Goal: Information Seeking & Learning: Find specific fact

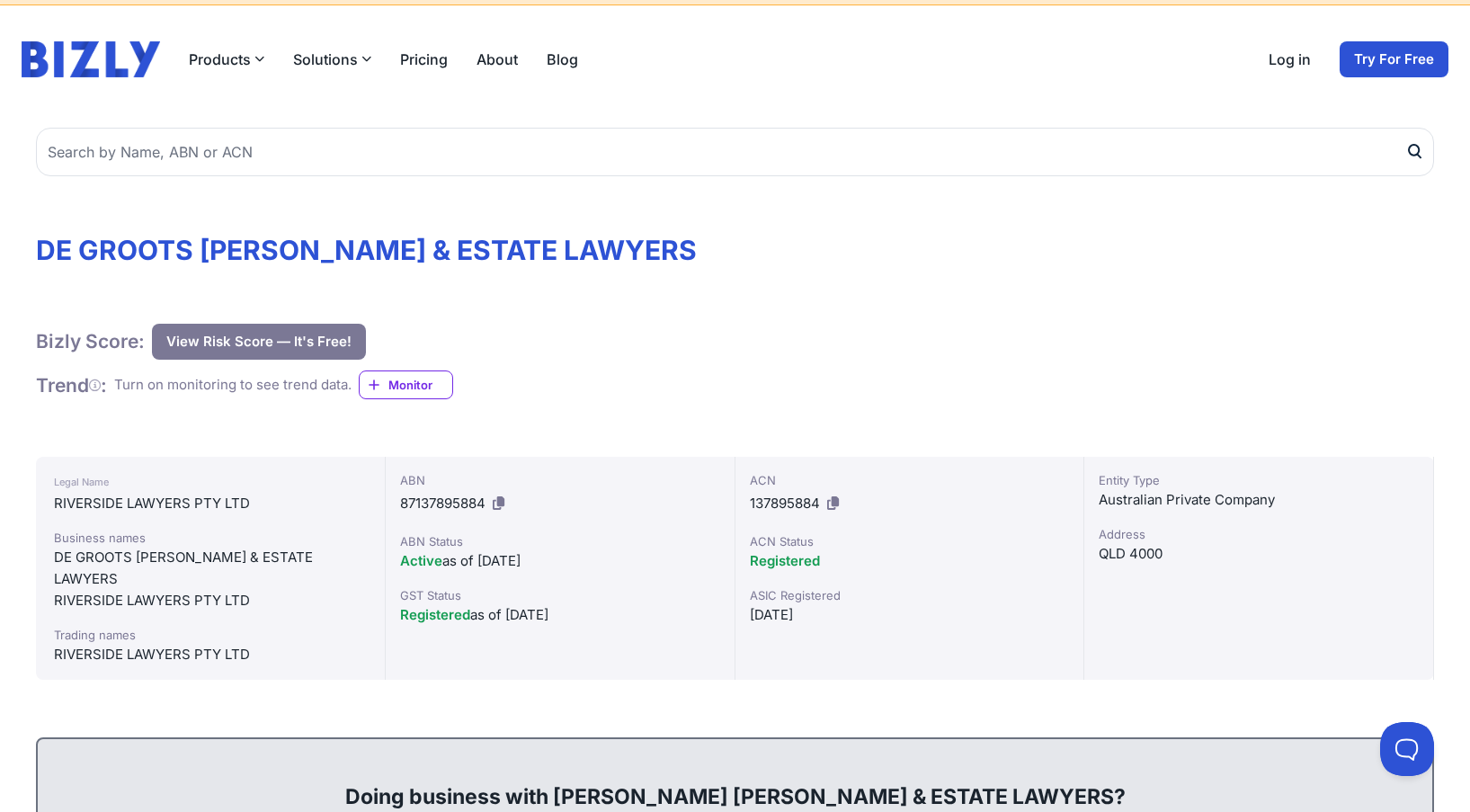
scroll to position [65, 0]
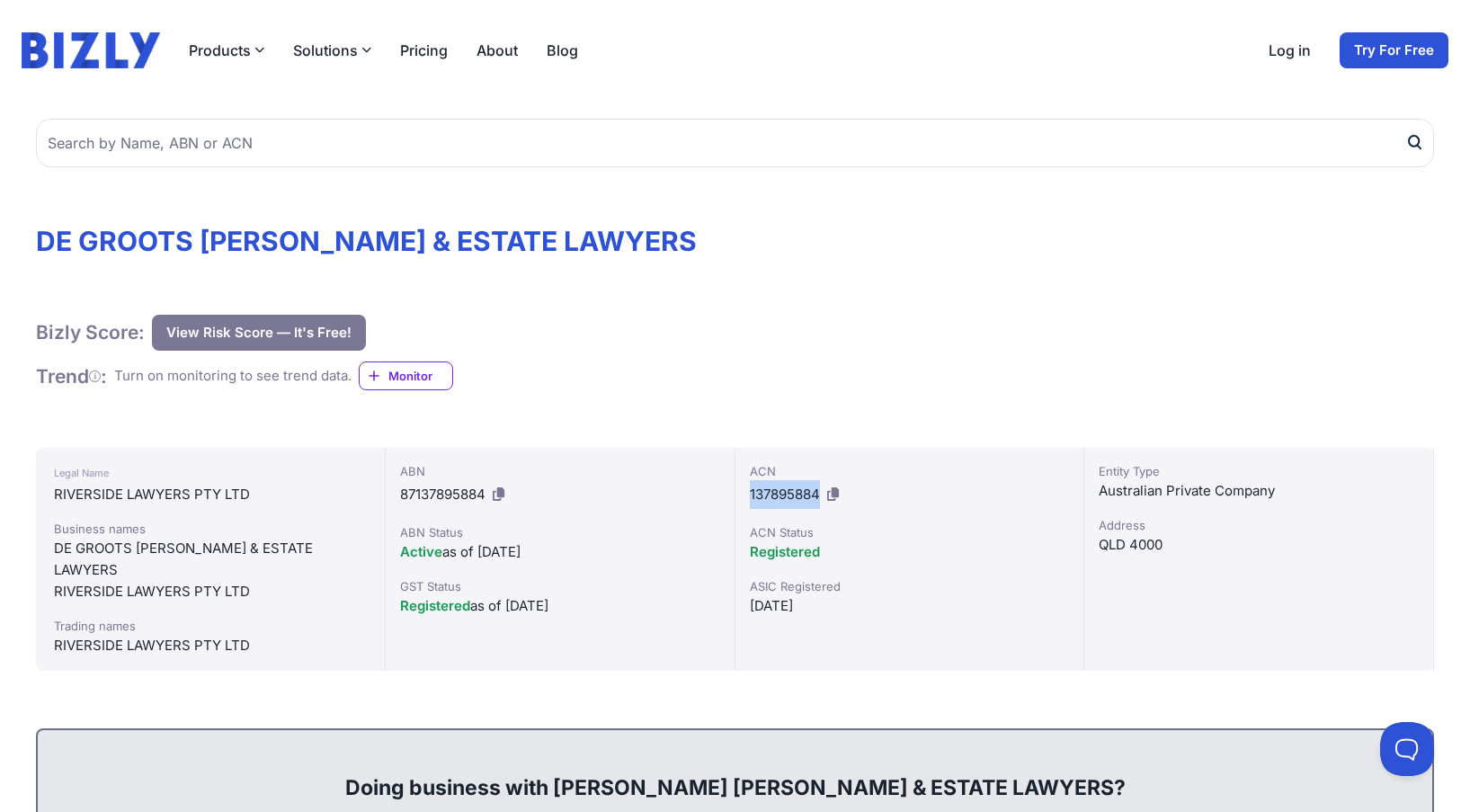
drag, startPoint x: 751, startPoint y: 495, endPoint x: 820, endPoint y: 500, distance: 69.2
click at [820, 500] on div "ACN 137895884" at bounding box center [910, 485] width 320 height 47
copy span "137895884"
drag, startPoint x: 397, startPoint y: 498, endPoint x: 485, endPoint y: 500, distance: 88.0
click at [485, 500] on div "ABN 87137895884 ABN Status Active as of [DATE] GST Status Registered as of [DAT…" at bounding box center [560, 558] width 350 height 223
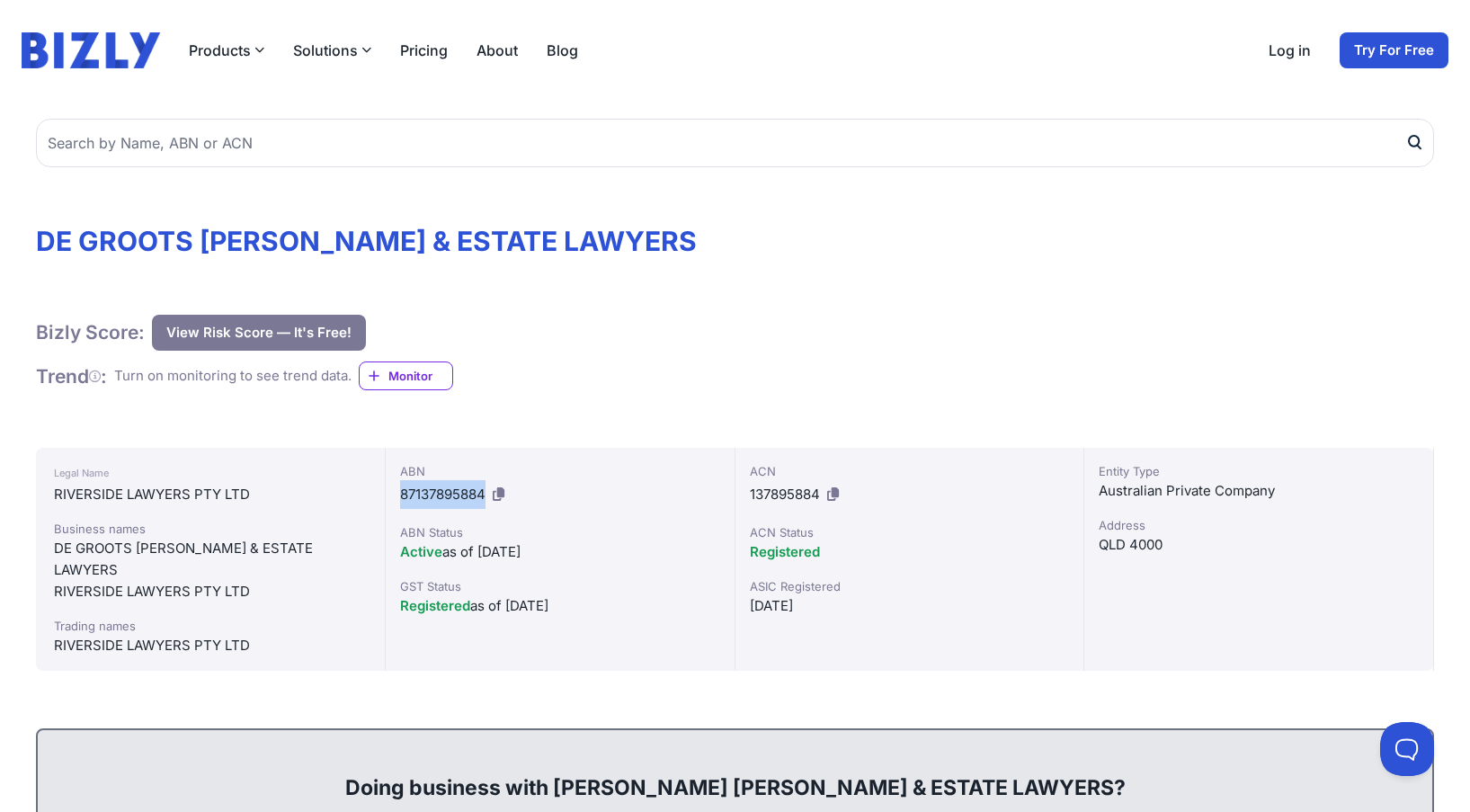
copy span "87137895884"
drag, startPoint x: 58, startPoint y: 551, endPoint x: 291, endPoint y: 545, distance: 233.1
click at [291, 545] on div "DE GROOTS [PERSON_NAME] & ESTATE LAWYERS" at bounding box center [210, 559] width 313 height 43
